Goal: Task Accomplishment & Management: Manage account settings

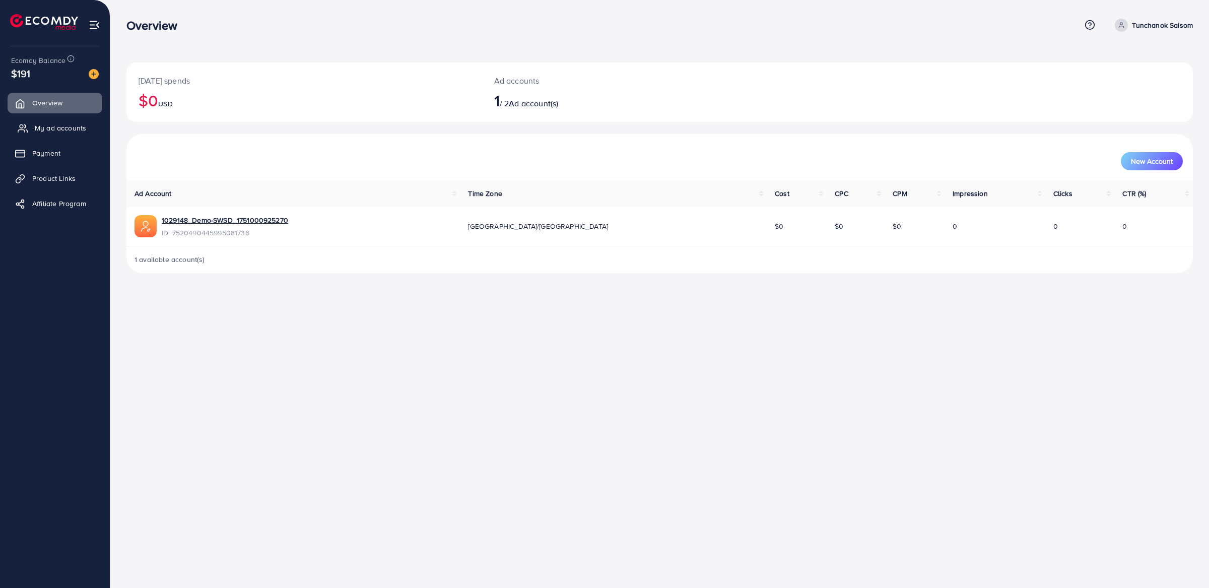
click at [64, 130] on span "My ad accounts" at bounding box center [60, 128] width 51 height 10
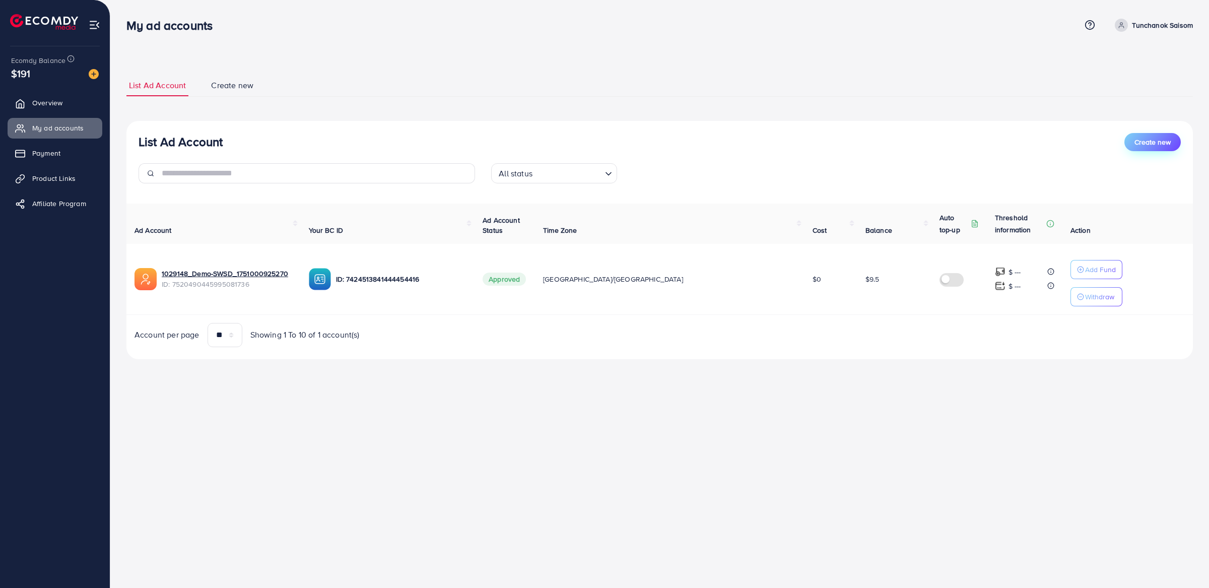
click at [1173, 136] on button "Create new" at bounding box center [1152, 142] width 56 height 18
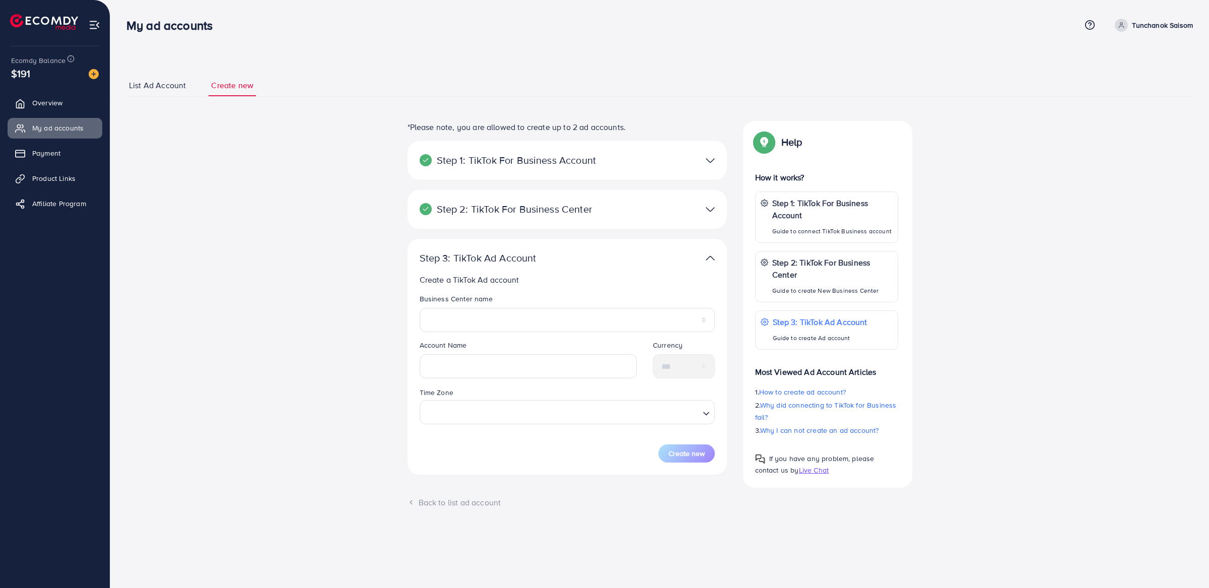
click at [167, 86] on span "List Ad Account" at bounding box center [157, 86] width 57 height 12
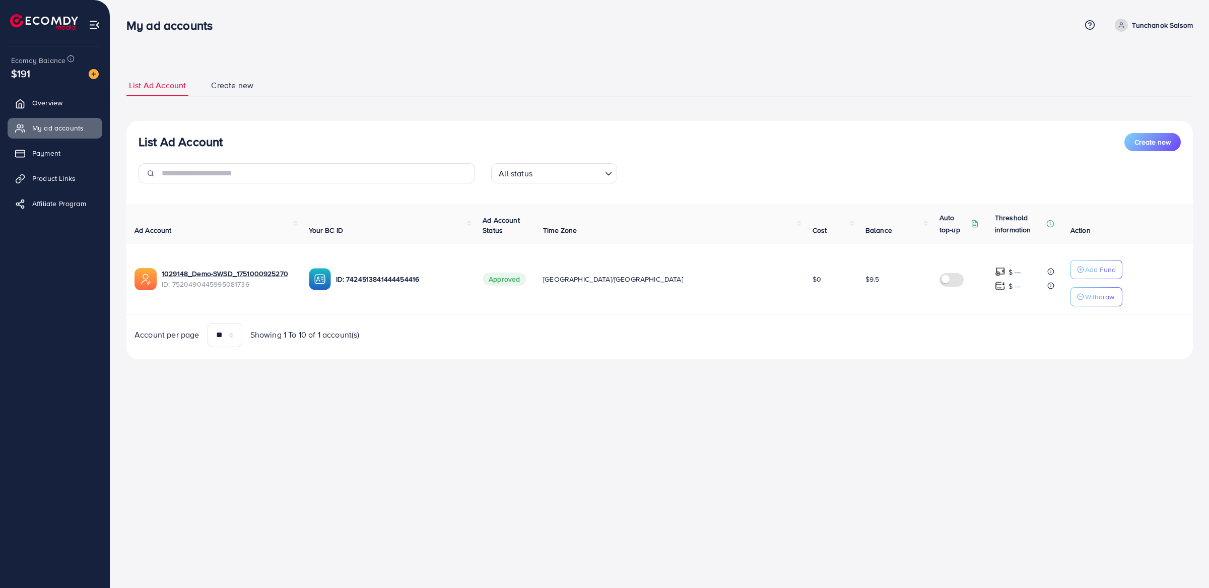
click at [201, 350] on div "List Ad Account Create new All status Loading... Ad Account Your BC ID Ad Accou…" at bounding box center [659, 240] width 1066 height 238
click at [234, 340] on select "** ** ** ***" at bounding box center [225, 335] width 35 height 24
click at [1163, 142] on span "Create new" at bounding box center [1152, 142] width 36 height 10
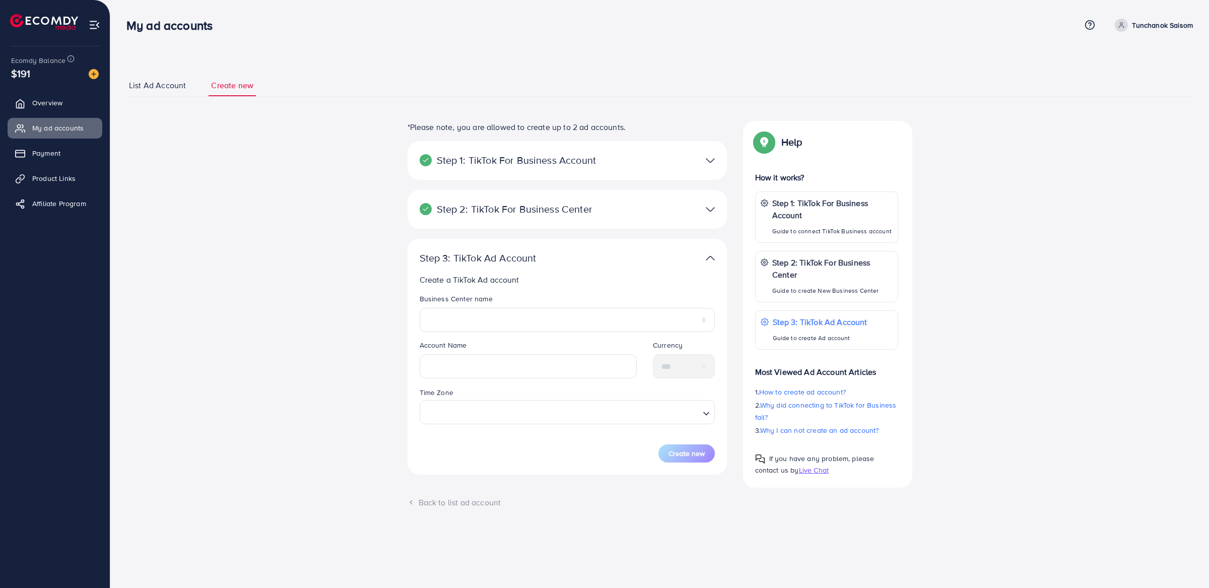
click at [619, 159] on div at bounding box center [671, 160] width 104 height 15
click at [161, 86] on span "List Ad Account" at bounding box center [157, 86] width 57 height 12
